Goal: Find specific page/section: Find specific page/section

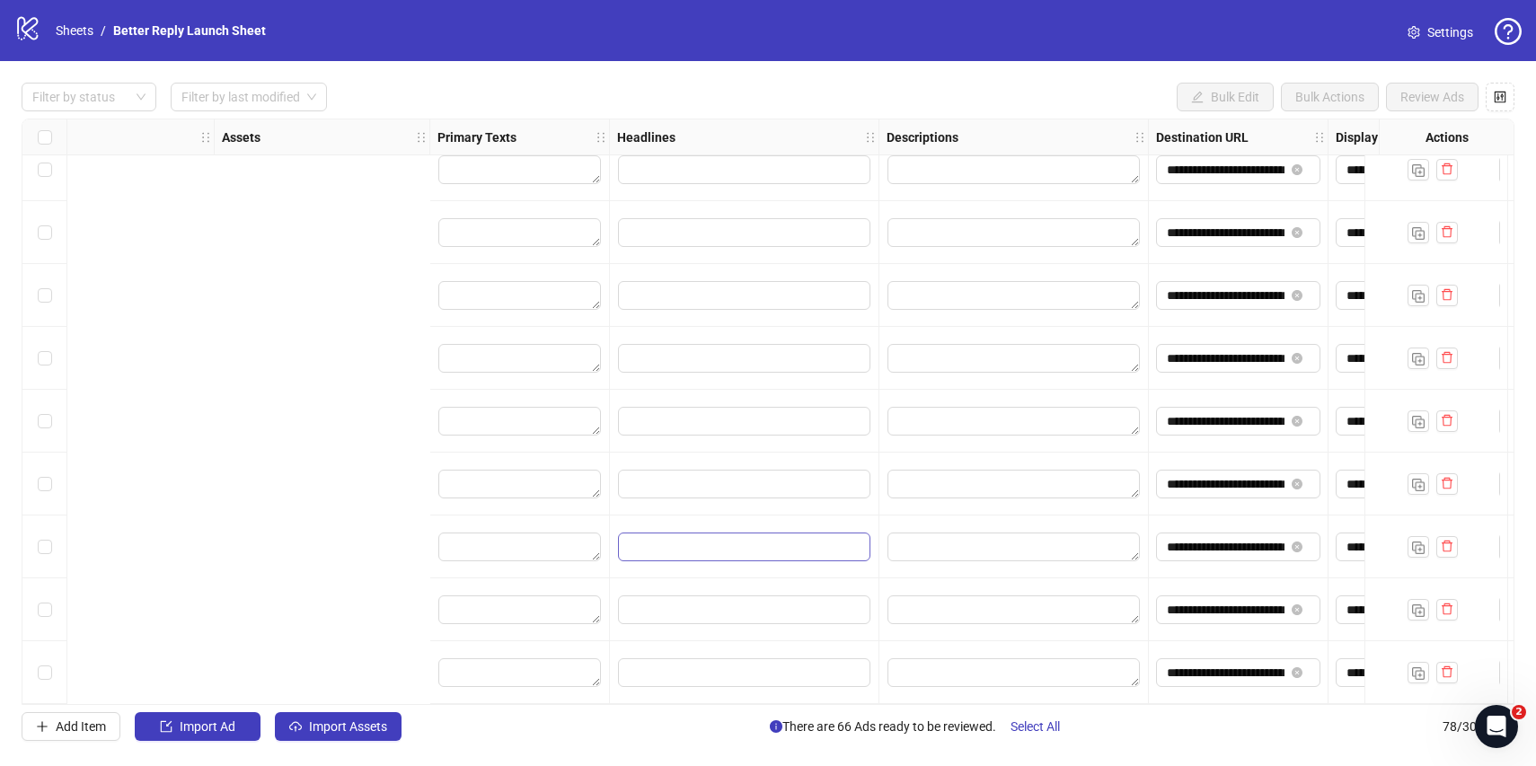
scroll to position [4363, 1281]
